Goal: Check status: Check status

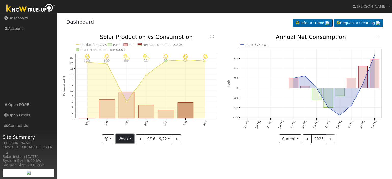
click at [131, 141] on button "Week" at bounding box center [125, 139] width 19 height 9
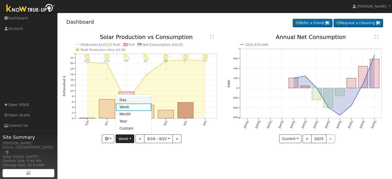
click at [128, 101] on link "Day" at bounding box center [133, 100] width 35 height 7
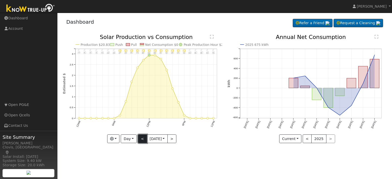
click at [138, 139] on button "<" at bounding box center [142, 139] width 9 height 9
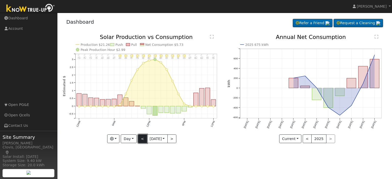
click at [138, 139] on button "<" at bounding box center [142, 139] width 9 height 9
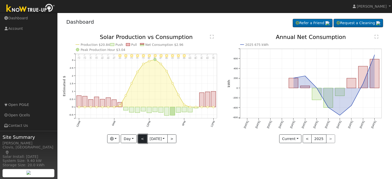
click at [140, 138] on button "<" at bounding box center [142, 139] width 9 height 9
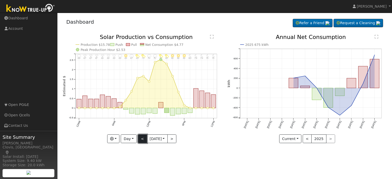
click at [143, 137] on button "<" at bounding box center [142, 139] width 9 height 9
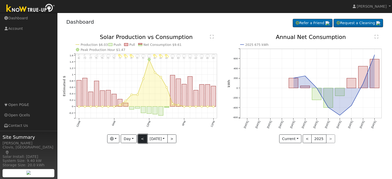
click at [142, 138] on button "<" at bounding box center [142, 139] width 9 height 9
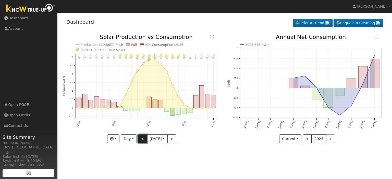
click at [140, 139] on button "<" at bounding box center [142, 139] width 9 height 9
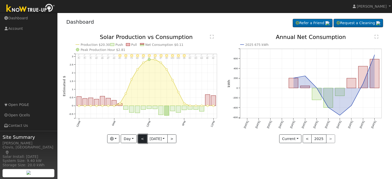
click at [140, 139] on button "<" at bounding box center [142, 139] width 9 height 9
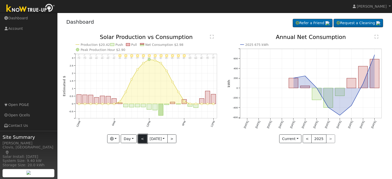
click at [140, 139] on button "<" at bounding box center [142, 139] width 9 height 9
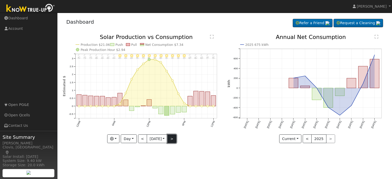
click at [173, 137] on button ">" at bounding box center [171, 139] width 9 height 9
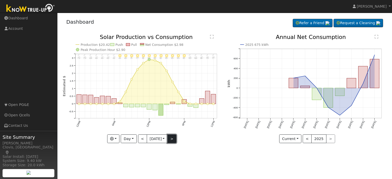
click at [173, 137] on button ">" at bounding box center [171, 139] width 9 height 9
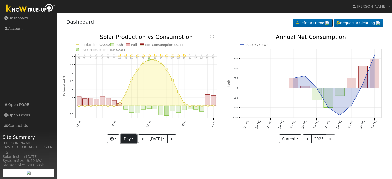
click at [133, 139] on button "Day" at bounding box center [129, 139] width 16 height 9
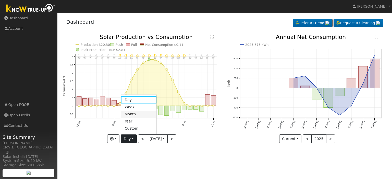
click at [132, 113] on link "Month" at bounding box center [138, 114] width 35 height 7
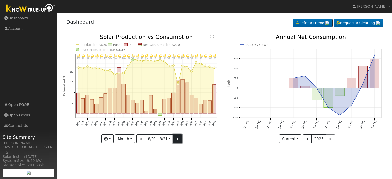
click at [176, 138] on button ">" at bounding box center [177, 139] width 9 height 9
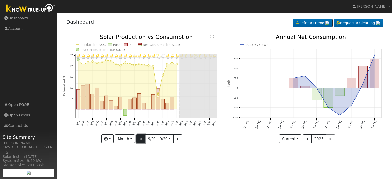
click at [142, 138] on button "<" at bounding box center [140, 139] width 9 height 9
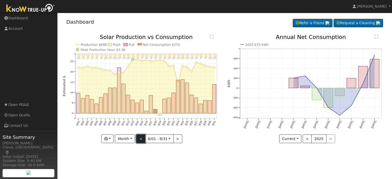
click at [142, 138] on button "<" at bounding box center [140, 139] width 9 height 9
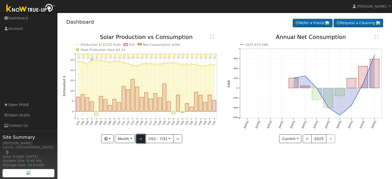
click at [142, 138] on button "<" at bounding box center [140, 139] width 9 height 9
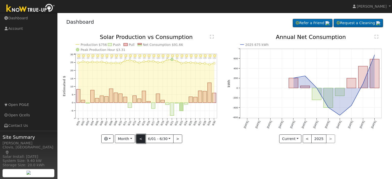
click at [142, 138] on button "<" at bounding box center [140, 139] width 9 height 9
type input "[DATE]"
